Goal: Find specific page/section: Find specific page/section

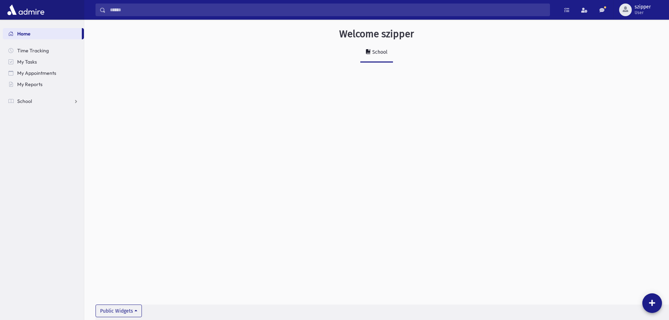
click at [60, 94] on ul "Home Time Tracking My Tasks My Appointments My Reports School School Students A…" at bounding box center [43, 67] width 81 height 79
click at [45, 84] on link "My Reports" at bounding box center [43, 84] width 81 height 11
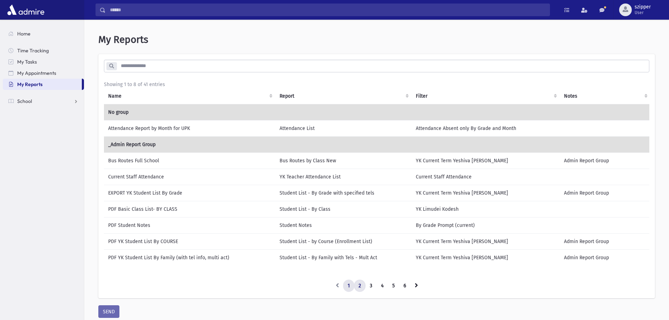
click at [358, 288] on link "2" at bounding box center [360, 286] width 12 height 13
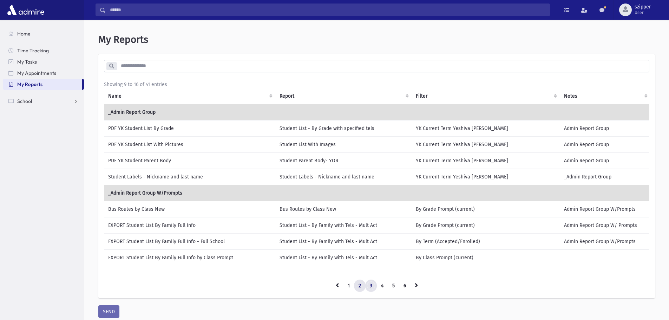
click at [372, 290] on link "3" at bounding box center [371, 286] width 12 height 13
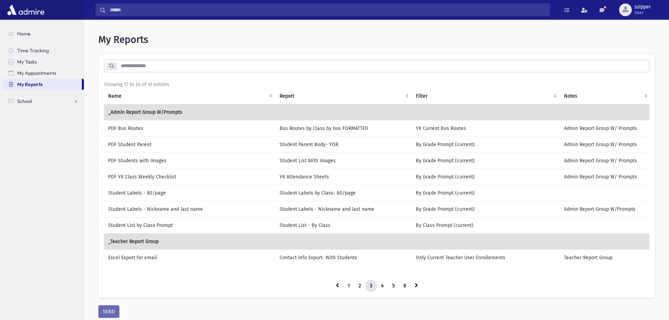
click at [188, 173] on td "PDF YK Class Weekly Checklist" at bounding box center [189, 177] width 171 height 16
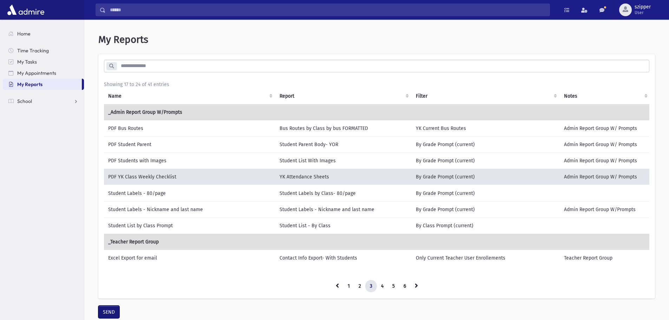
click at [112, 315] on button "SEND" at bounding box center [108, 312] width 21 height 13
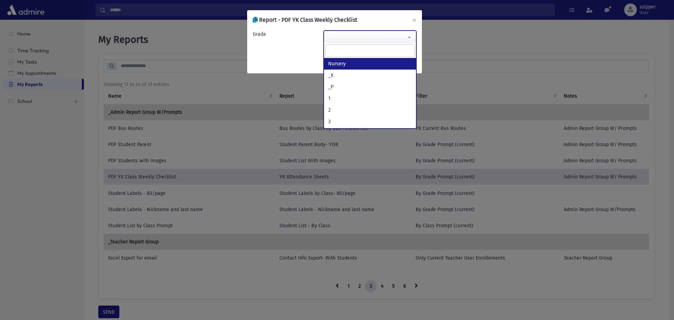
click at [377, 34] on span at bounding box center [370, 37] width 93 height 13
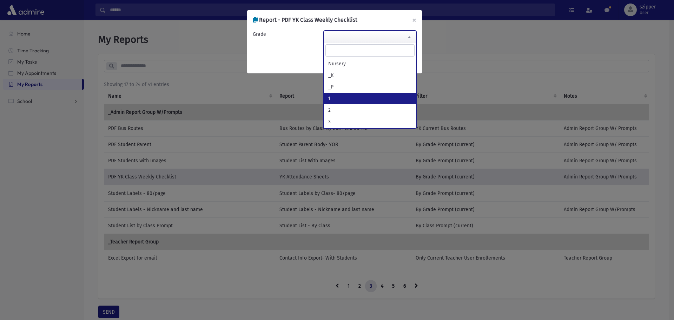
select select "*"
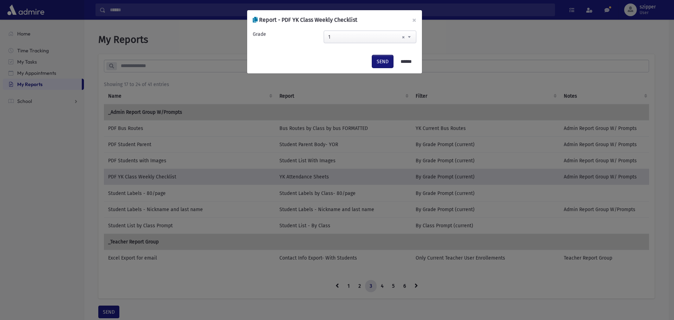
click at [381, 62] on button "SEND" at bounding box center [382, 61] width 21 height 13
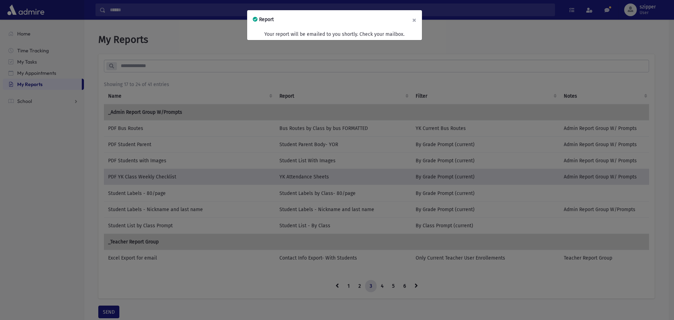
click at [416, 16] on button "×" at bounding box center [414, 20] width 15 height 20
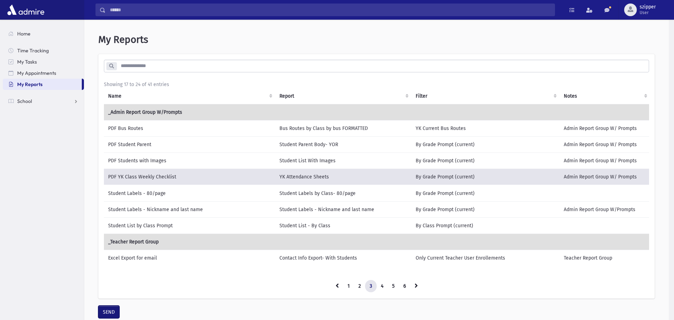
scroll to position [4, 0]
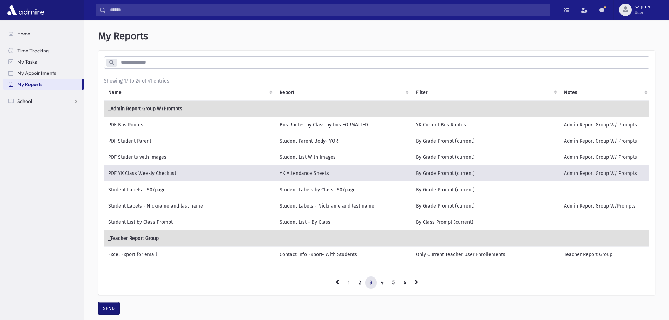
click at [112, 314] on button "SEND" at bounding box center [108, 308] width 21 height 13
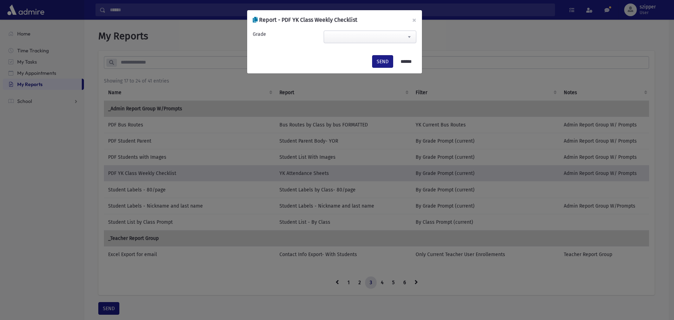
click at [393, 43] on span at bounding box center [370, 37] width 93 height 13
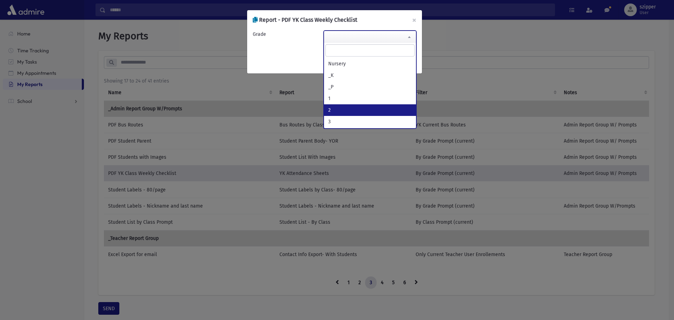
select select "*"
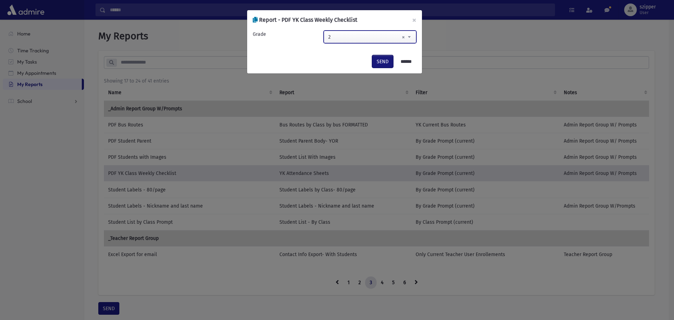
click at [386, 60] on button "SEND" at bounding box center [382, 61] width 21 height 13
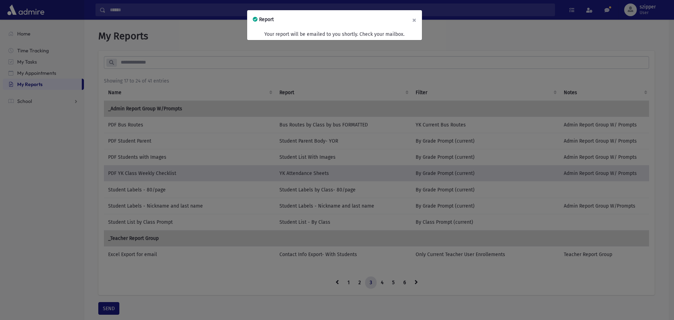
click at [414, 21] on button "×" at bounding box center [414, 20] width 15 height 20
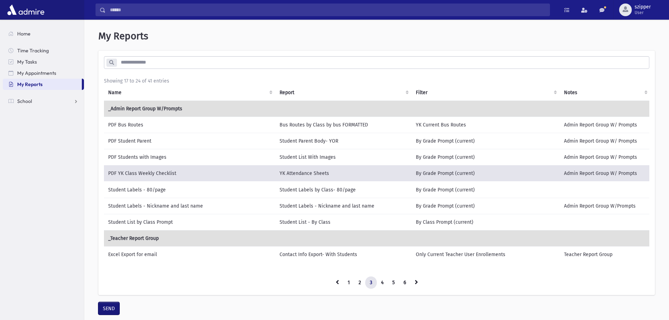
click at [108, 315] on button "SEND" at bounding box center [108, 308] width 21 height 13
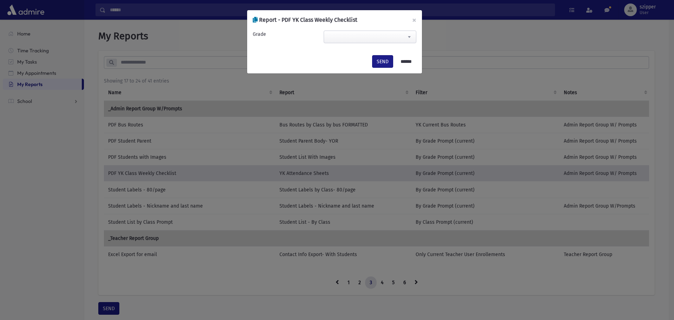
click at [370, 34] on span at bounding box center [370, 37] width 93 height 13
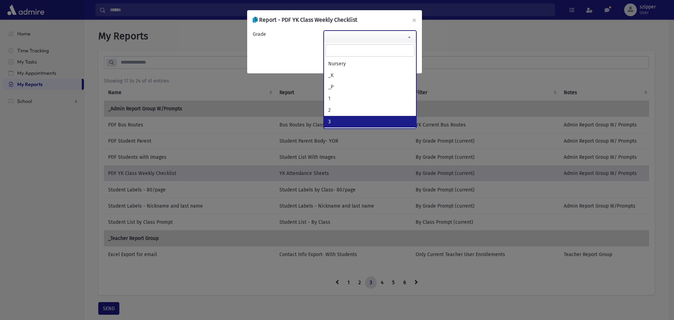
select select "*"
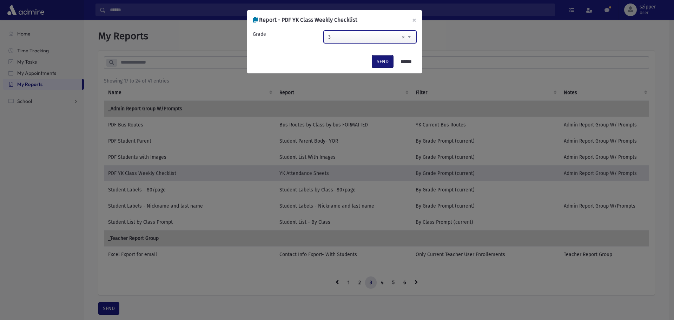
click at [378, 63] on button "SEND" at bounding box center [382, 61] width 21 height 13
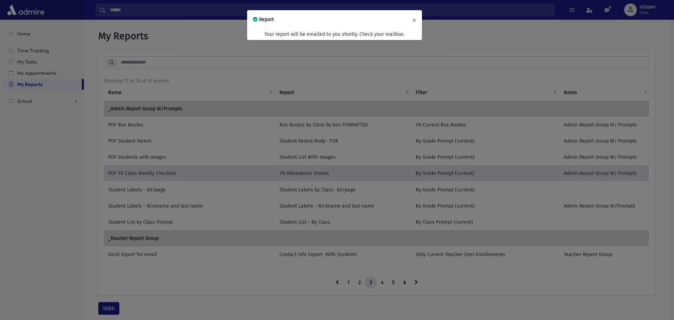
click at [417, 19] on button "×" at bounding box center [414, 20] width 15 height 20
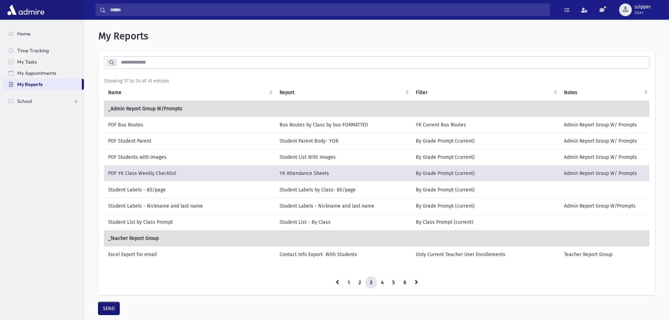
click at [111, 315] on button "SEND" at bounding box center [108, 308] width 21 height 13
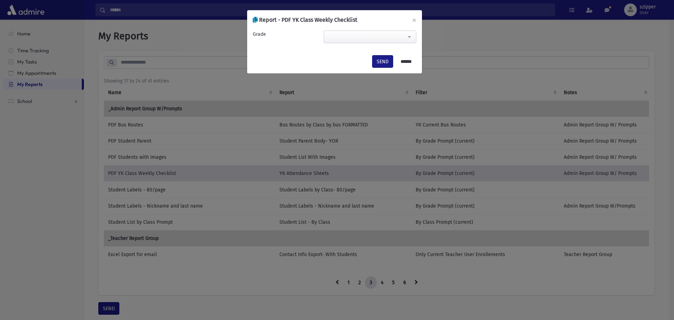
click at [403, 32] on span at bounding box center [410, 37] width 14 height 12
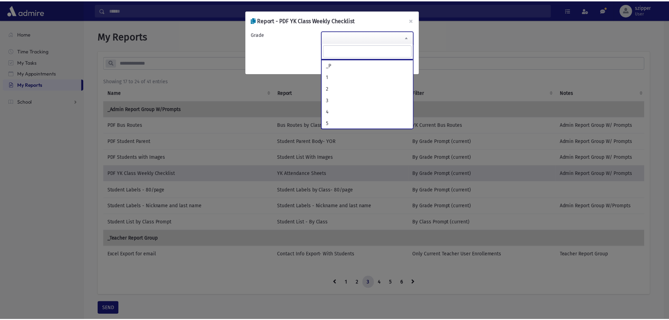
scroll to position [70, 0]
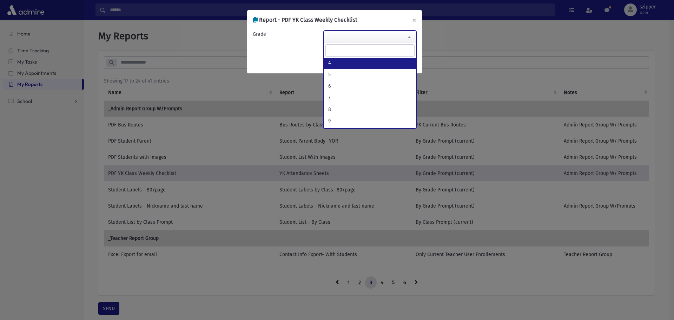
select select "*"
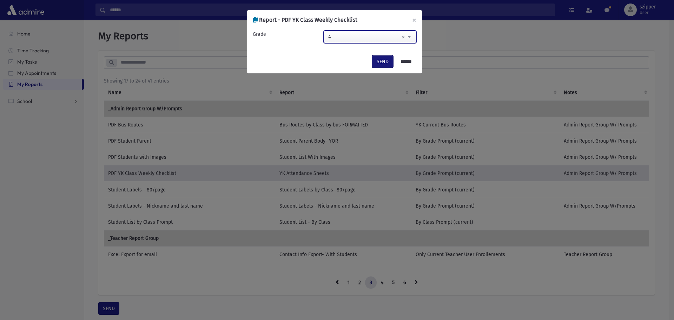
click at [376, 58] on button "SEND" at bounding box center [382, 61] width 21 height 13
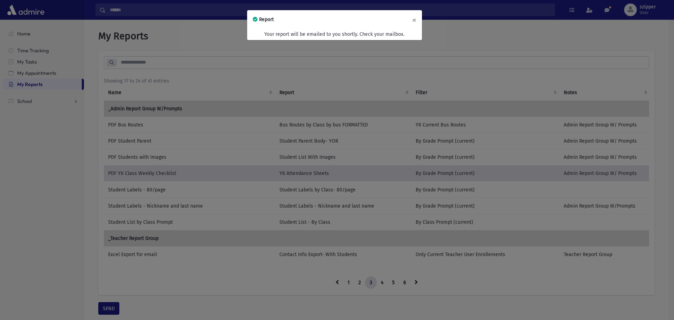
click at [415, 20] on button "×" at bounding box center [414, 20] width 15 height 20
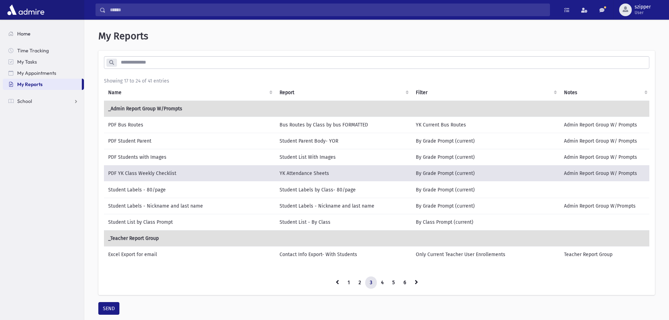
click at [31, 36] on link "Home" at bounding box center [43, 33] width 81 height 11
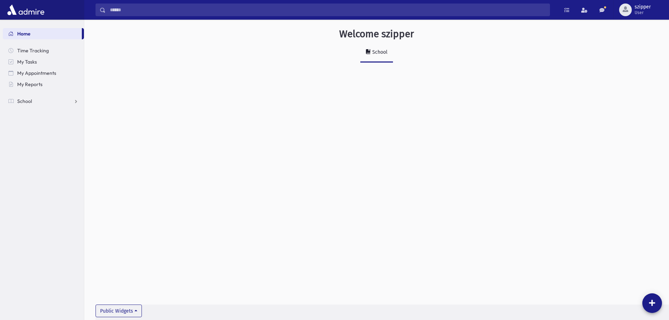
click at [347, 13] on input "Search" at bounding box center [328, 10] width 444 height 13
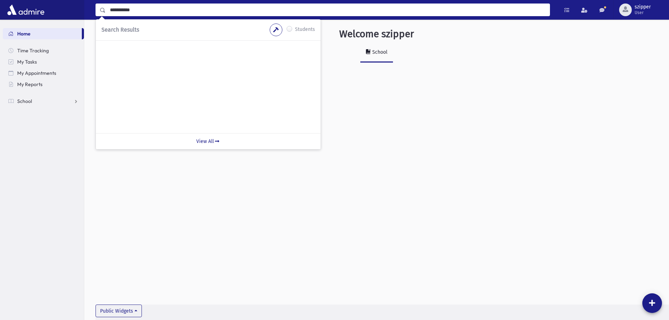
click at [125, 7] on input "**********" at bounding box center [328, 10] width 444 height 13
type input "*****"
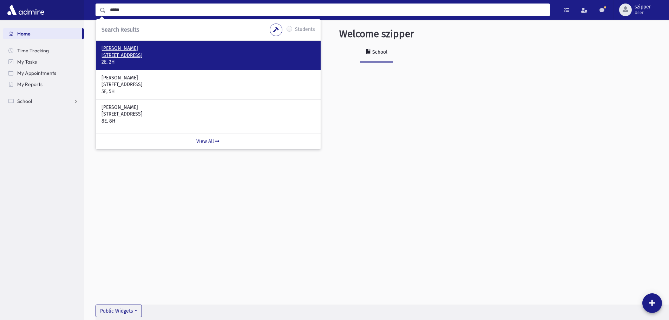
click at [115, 51] on p "Brody, Akiva" at bounding box center [209, 48] width 214 height 7
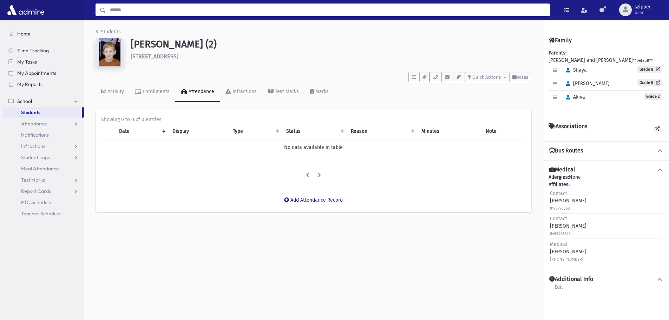
click at [274, 12] on input "Search" at bounding box center [328, 10] width 444 height 13
type input "********"
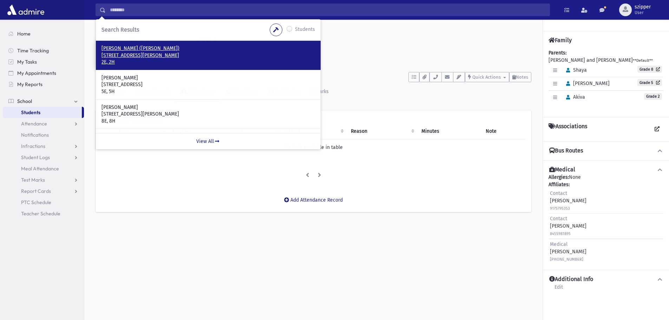
click at [156, 57] on p "[STREET_ADDRESS][PERSON_NAME]" at bounding box center [209, 55] width 214 height 7
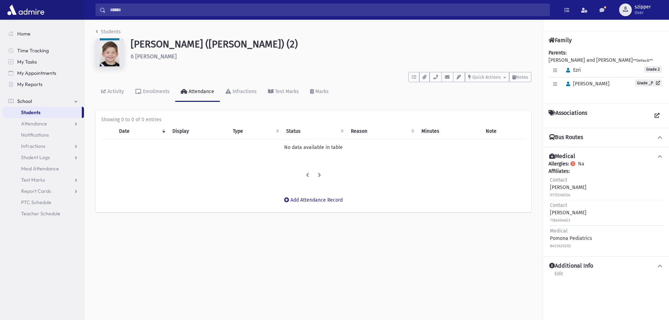
click at [662, 140] on span at bounding box center [660, 137] width 6 height 7
click at [660, 138] on icon at bounding box center [660, 137] width 6 height 5
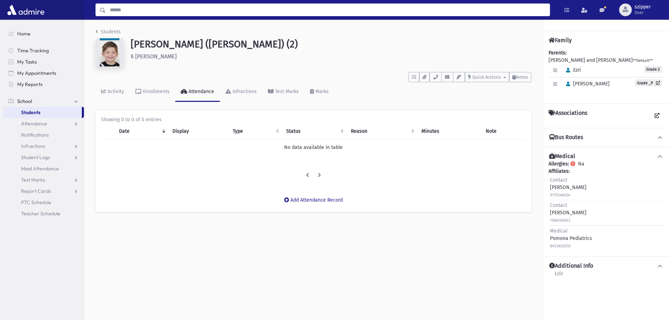
click at [270, 7] on input "Search" at bounding box center [328, 10] width 444 height 13
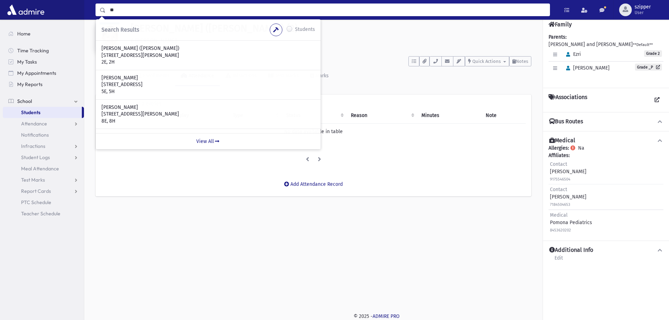
type input "*"
drag, startPoint x: 275, startPoint y: 8, endPoint x: 106, endPoint y: 14, distance: 169.1
click at [106, 14] on input "********" at bounding box center [328, 10] width 444 height 13
type input "*"
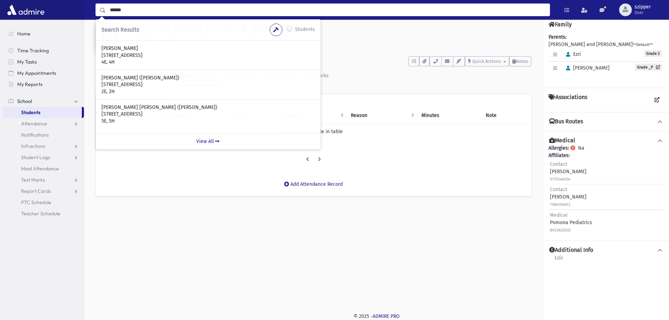
type input "******"
drag, startPoint x: 127, startPoint y: 11, endPoint x: 69, endPoint y: 7, distance: 58.8
click at [69, 7] on div "****** Search Results Students" at bounding box center [334, 10] width 669 height 20
